Goal: Task Accomplishment & Management: Complete application form

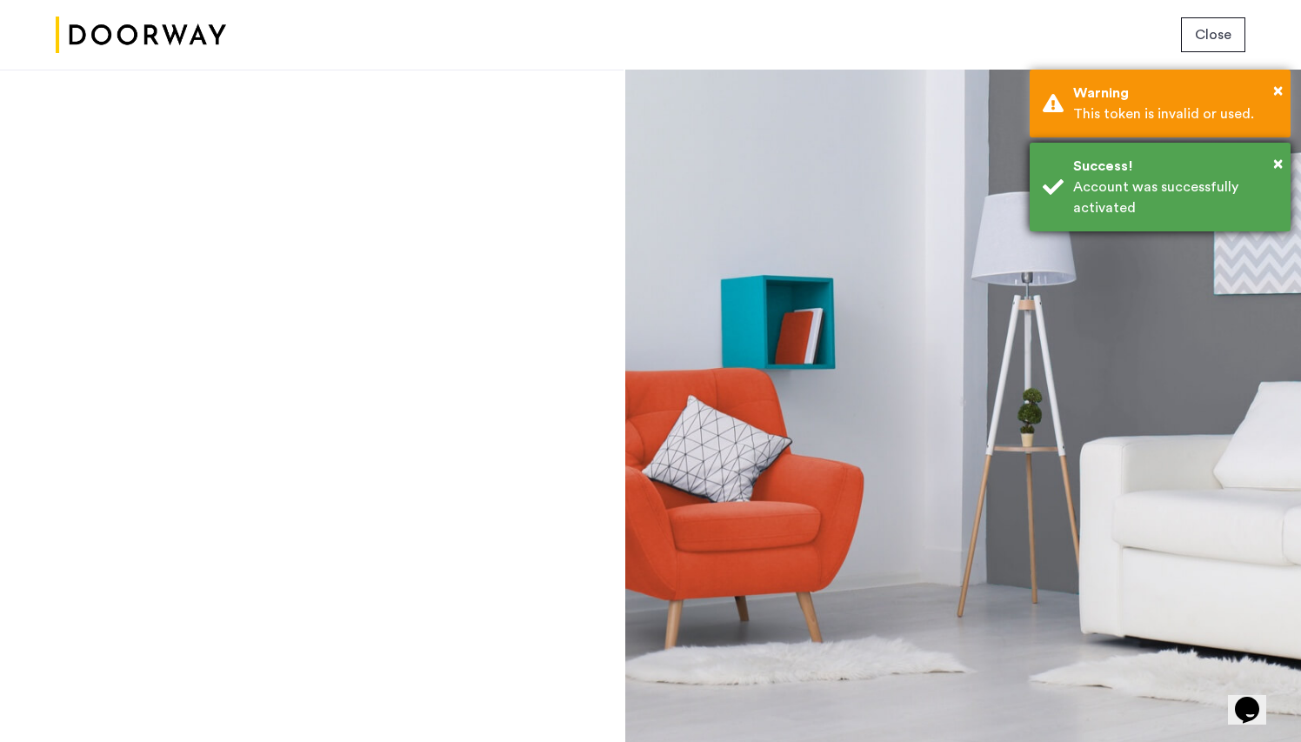
click at [1188, 193] on div "Account was successfully activated" at bounding box center [1175, 197] width 204 height 42
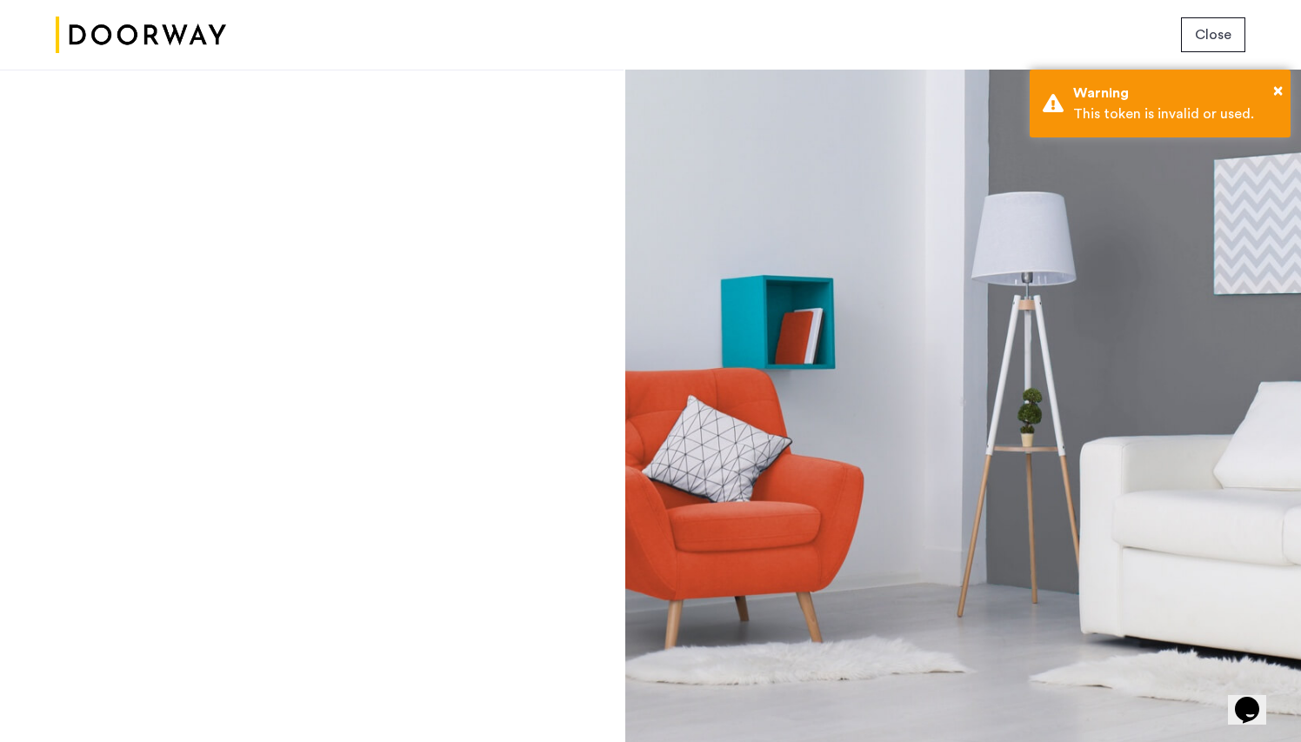
click at [199, 27] on img at bounding box center [141, 35] width 170 height 65
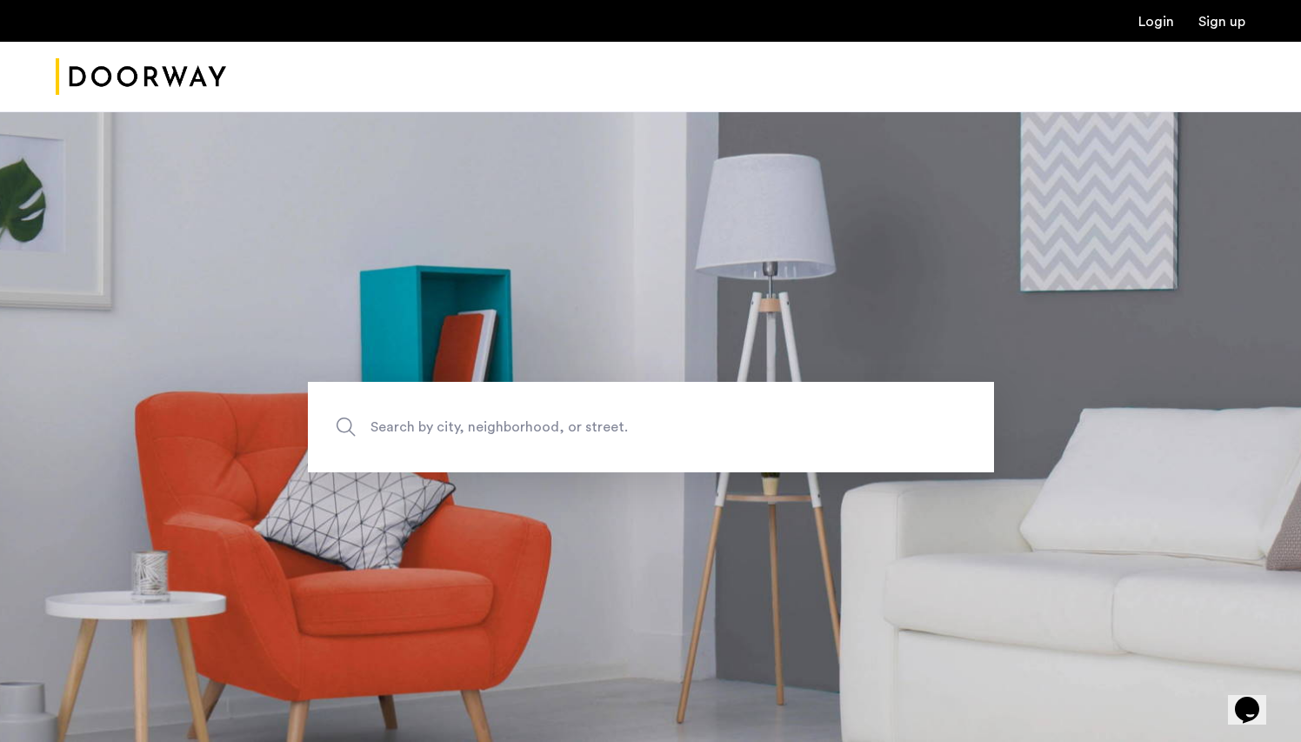
click at [1152, 23] on link "Login" at bounding box center [1156, 22] width 36 height 14
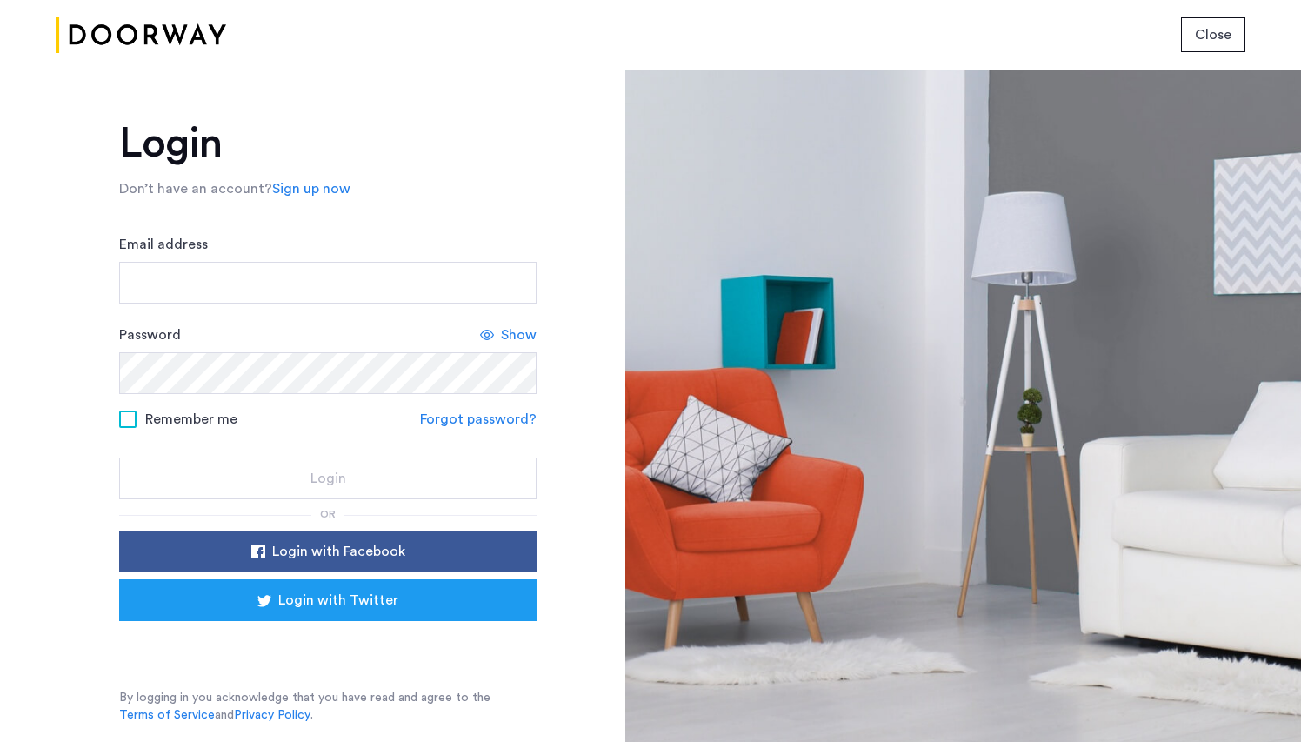
click at [350, 664] on div "Sign in with Google. Opens in new tab" at bounding box center [328, 645] width 348 height 38
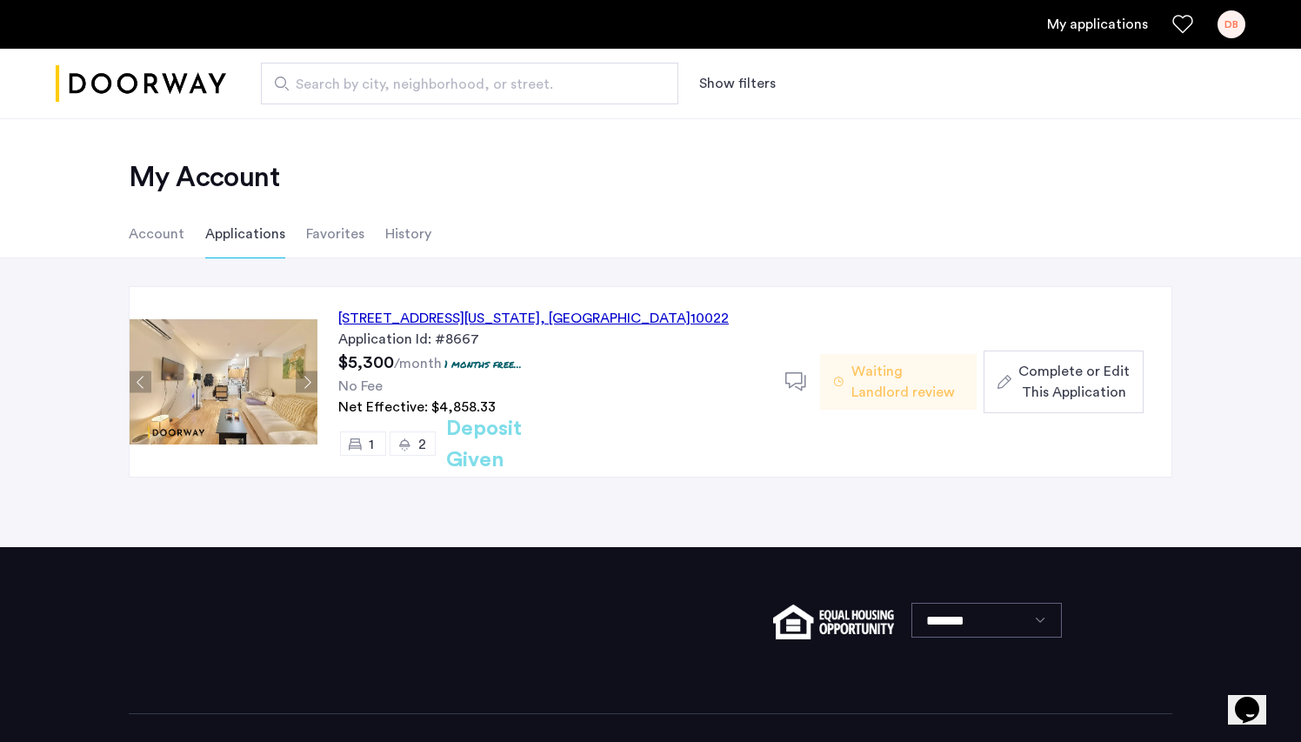
click at [589, 320] on span ", NY" at bounding box center [615, 318] width 150 height 14
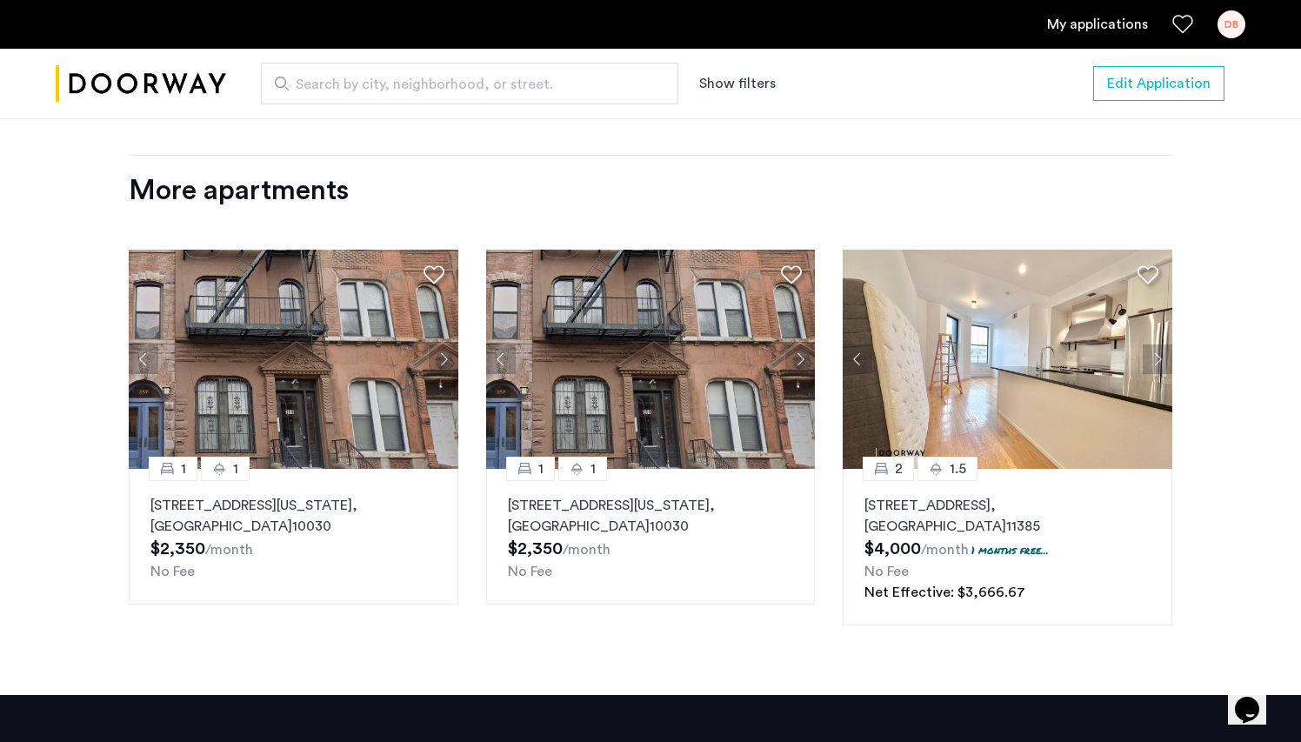
scroll to position [1911, 0]
